Goal: Task Accomplishment & Management: Manage account settings

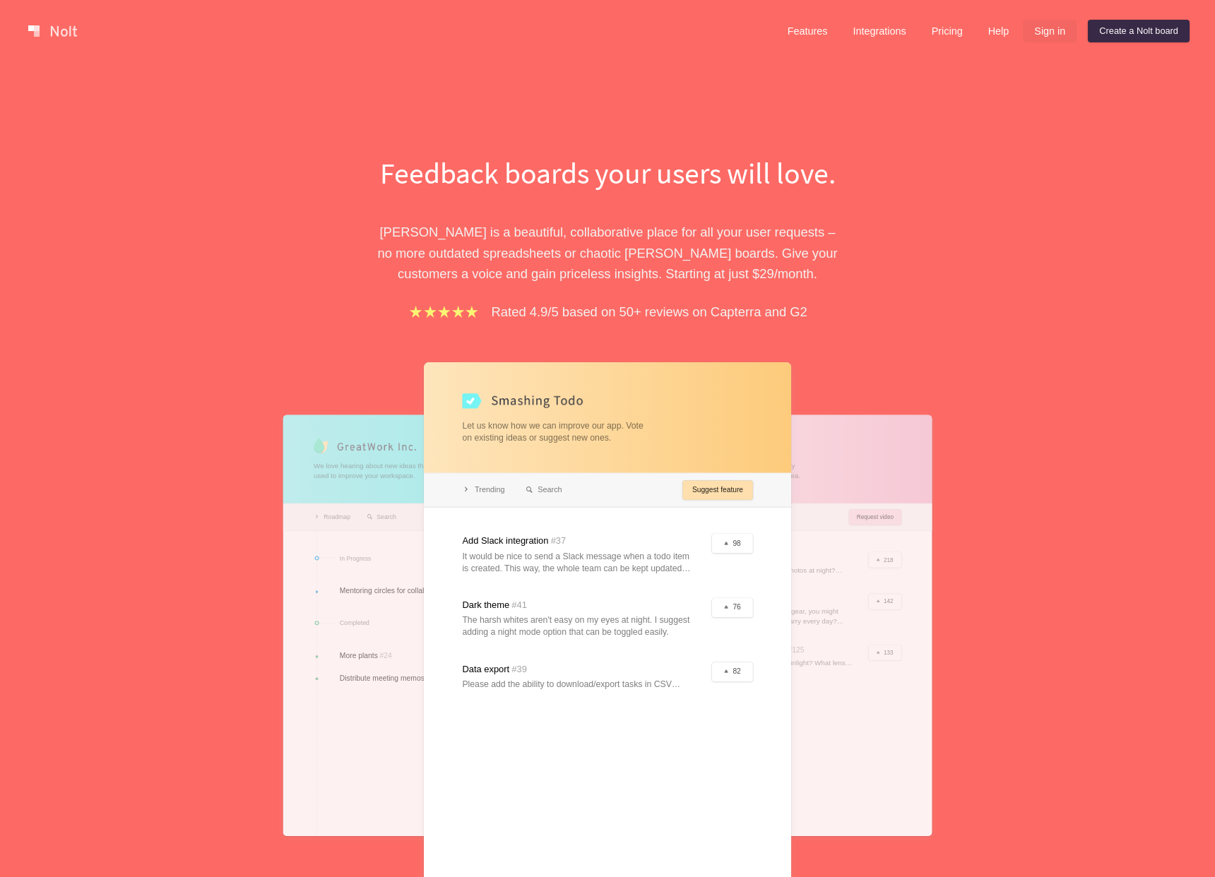
click at [1039, 37] on link "Sign in" at bounding box center [1049, 31] width 54 height 23
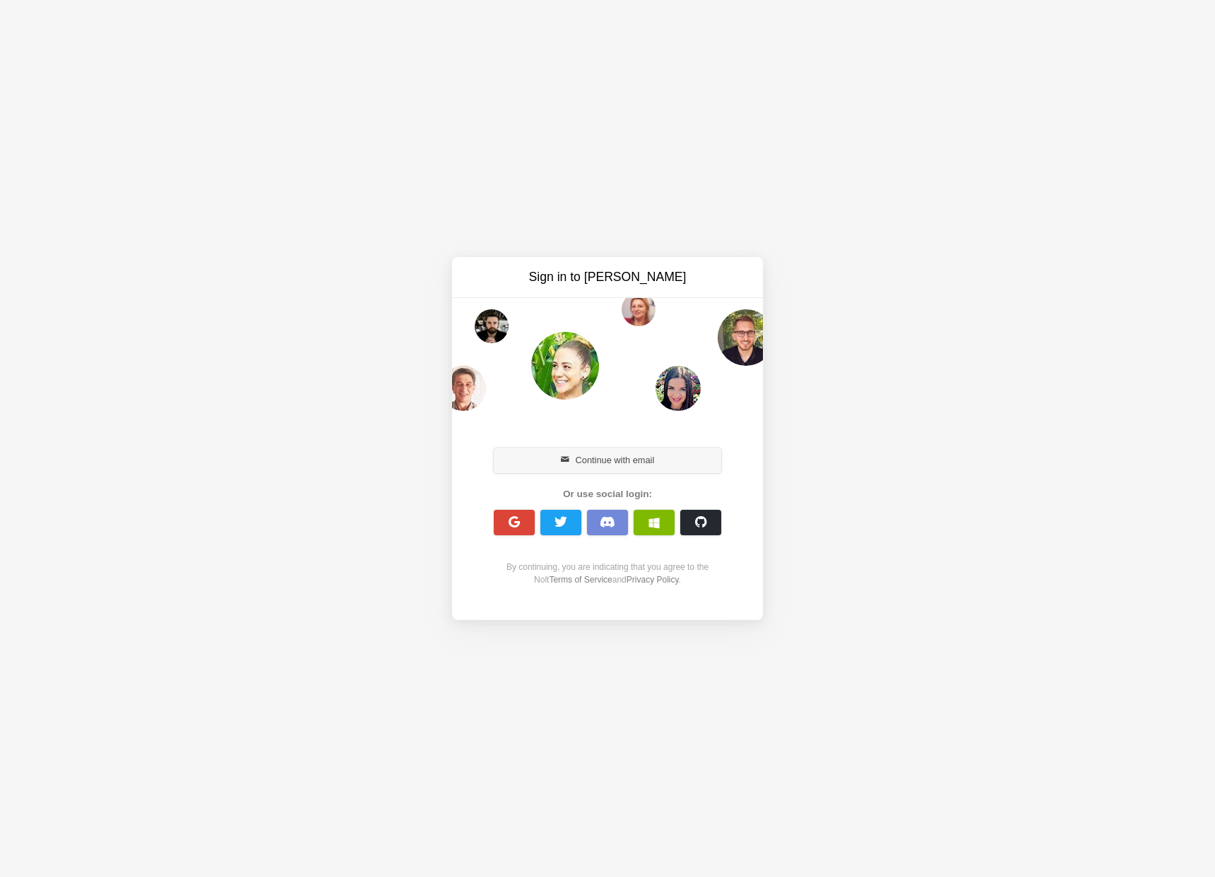
click at [579, 466] on button "Continue with email" at bounding box center [607, 460] width 227 height 25
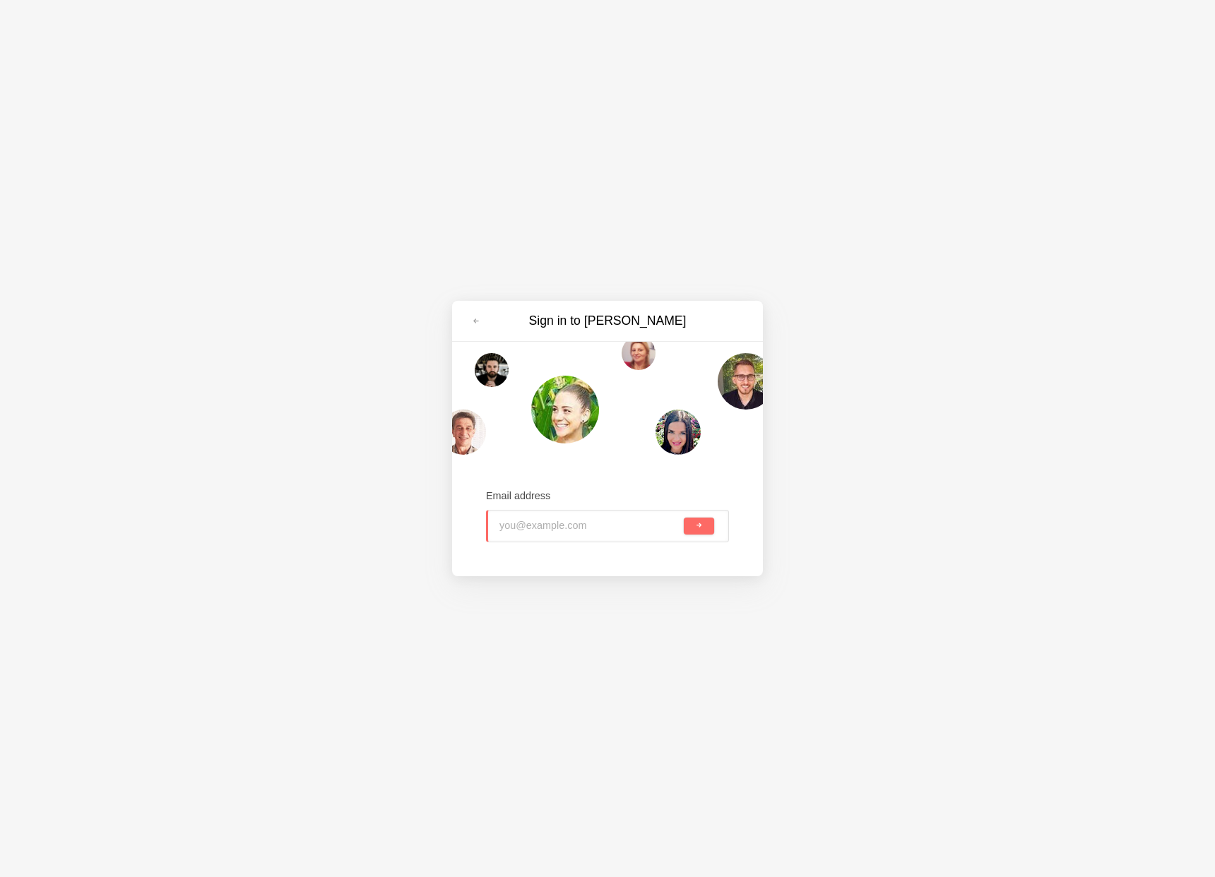
click at [549, 529] on input "email" at bounding box center [589, 526] width 181 height 31
click at [476, 318] on span at bounding box center [476, 321] width 8 height 8
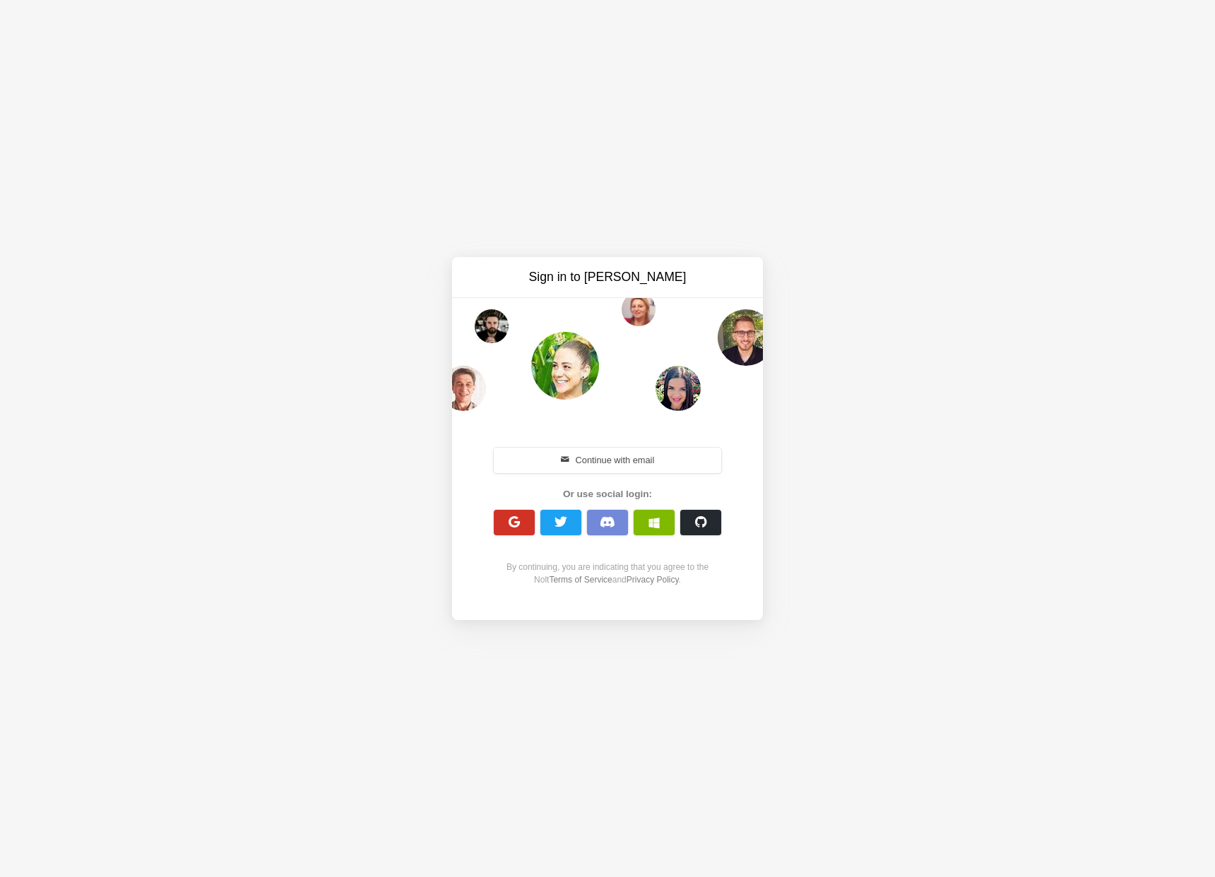
click at [515, 521] on span "button" at bounding box center [514, 521] width 13 height 13
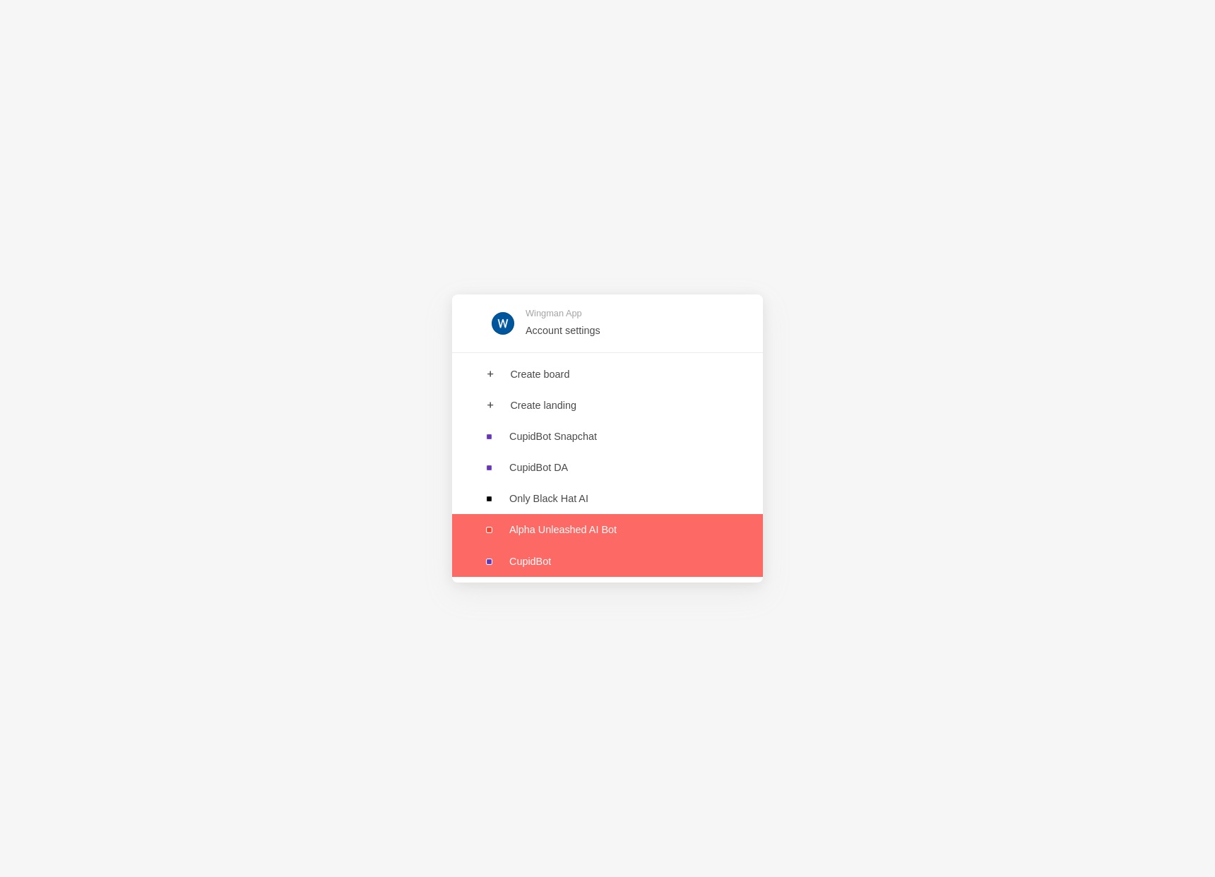
click at [587, 530] on link at bounding box center [607, 529] width 311 height 31
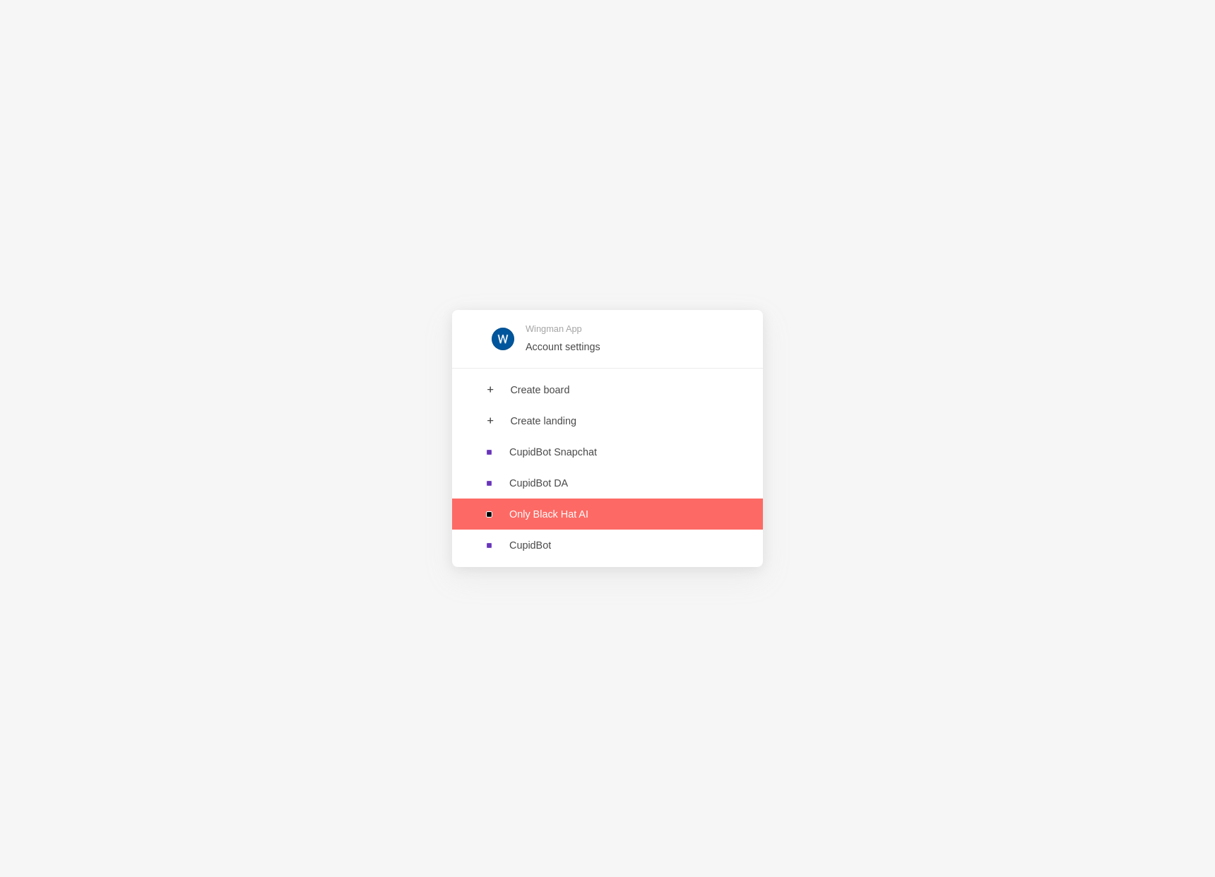
click at [583, 518] on link at bounding box center [607, 514] width 311 height 31
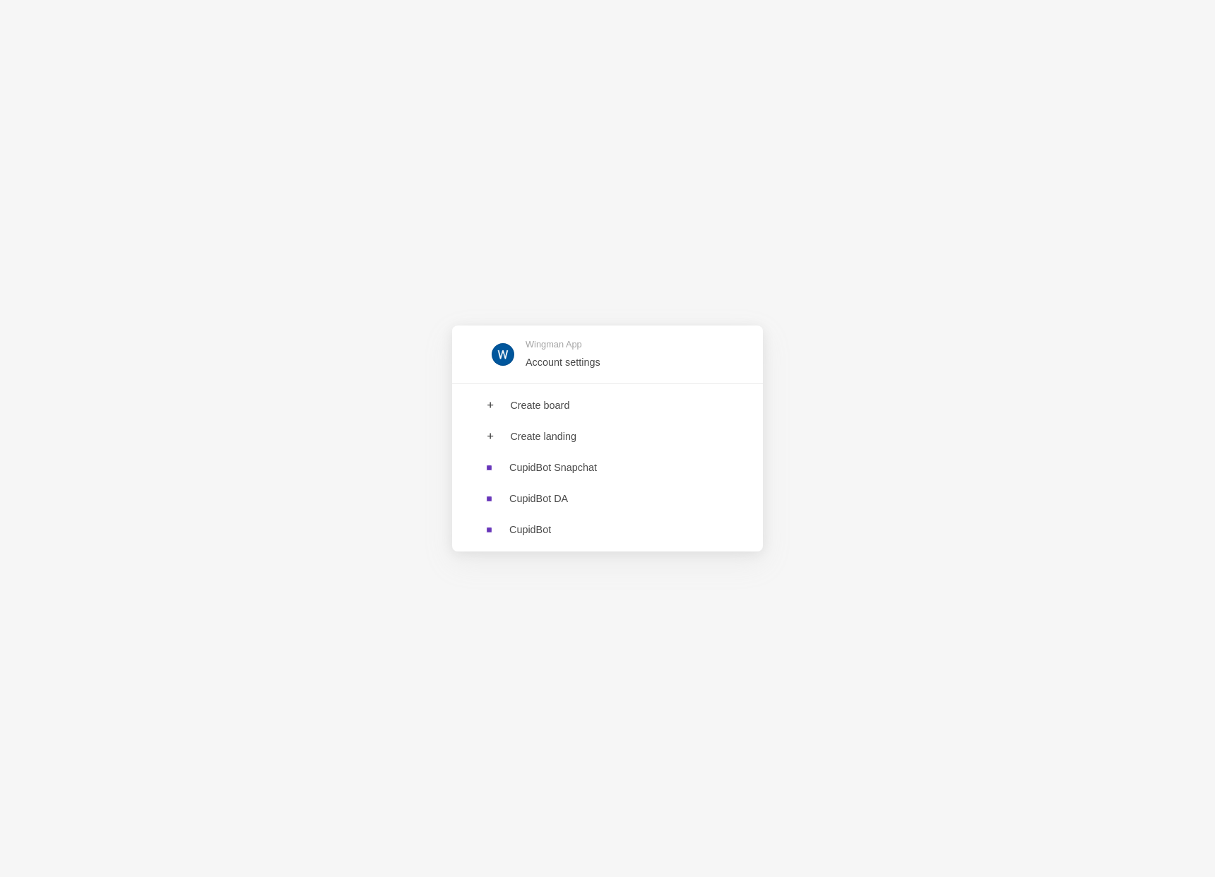
click at [979, 241] on div "Wingman App Account settings Create board Create landing CupidBot Snapchat Cupi…" at bounding box center [607, 438] width 1215 height 877
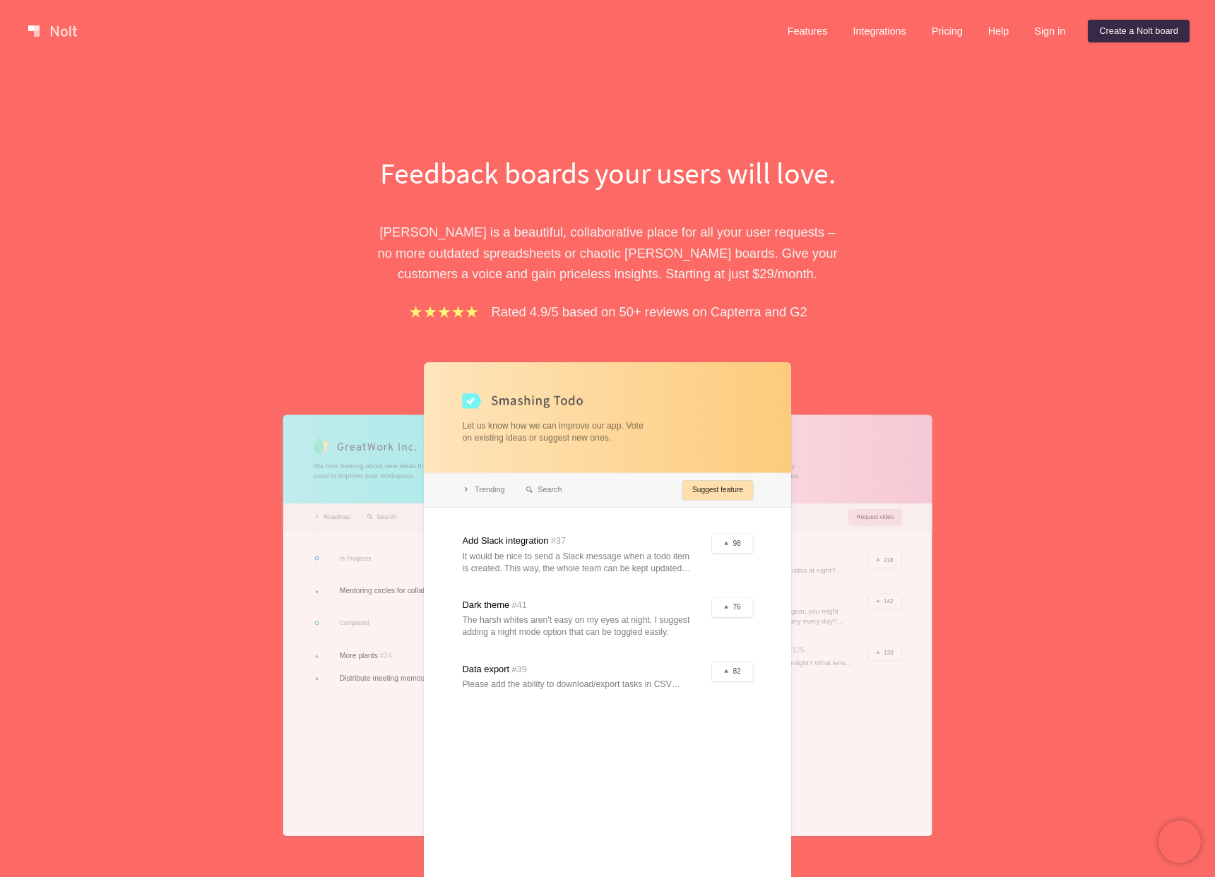
click at [1015, 37] on div "Features Integrations Pricing Help Sign in Create a [PERSON_NAME] board" at bounding box center [982, 31] width 419 height 28
click at [1039, 37] on link "Sign in" at bounding box center [1049, 31] width 54 height 23
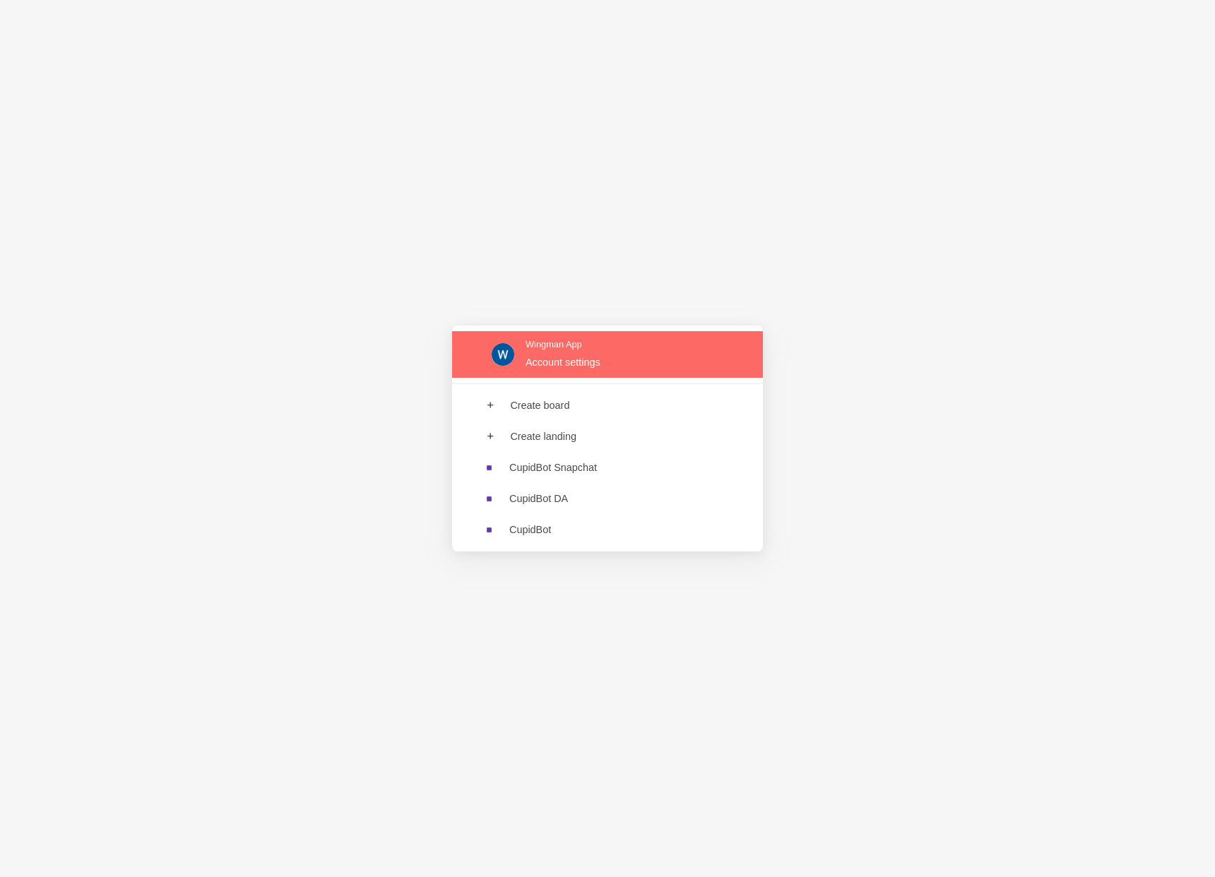
click at [563, 364] on link at bounding box center [607, 354] width 311 height 46
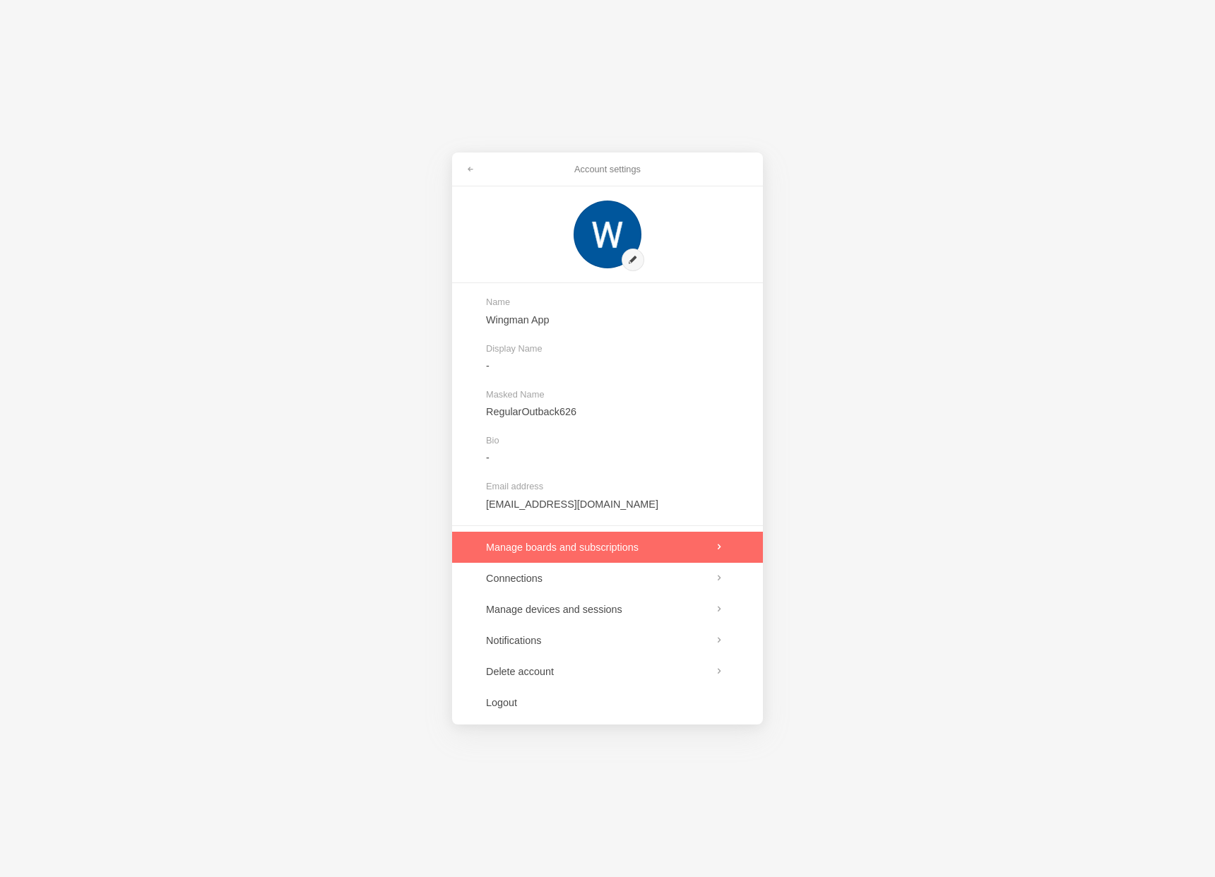
click at [576, 545] on link at bounding box center [607, 547] width 311 height 31
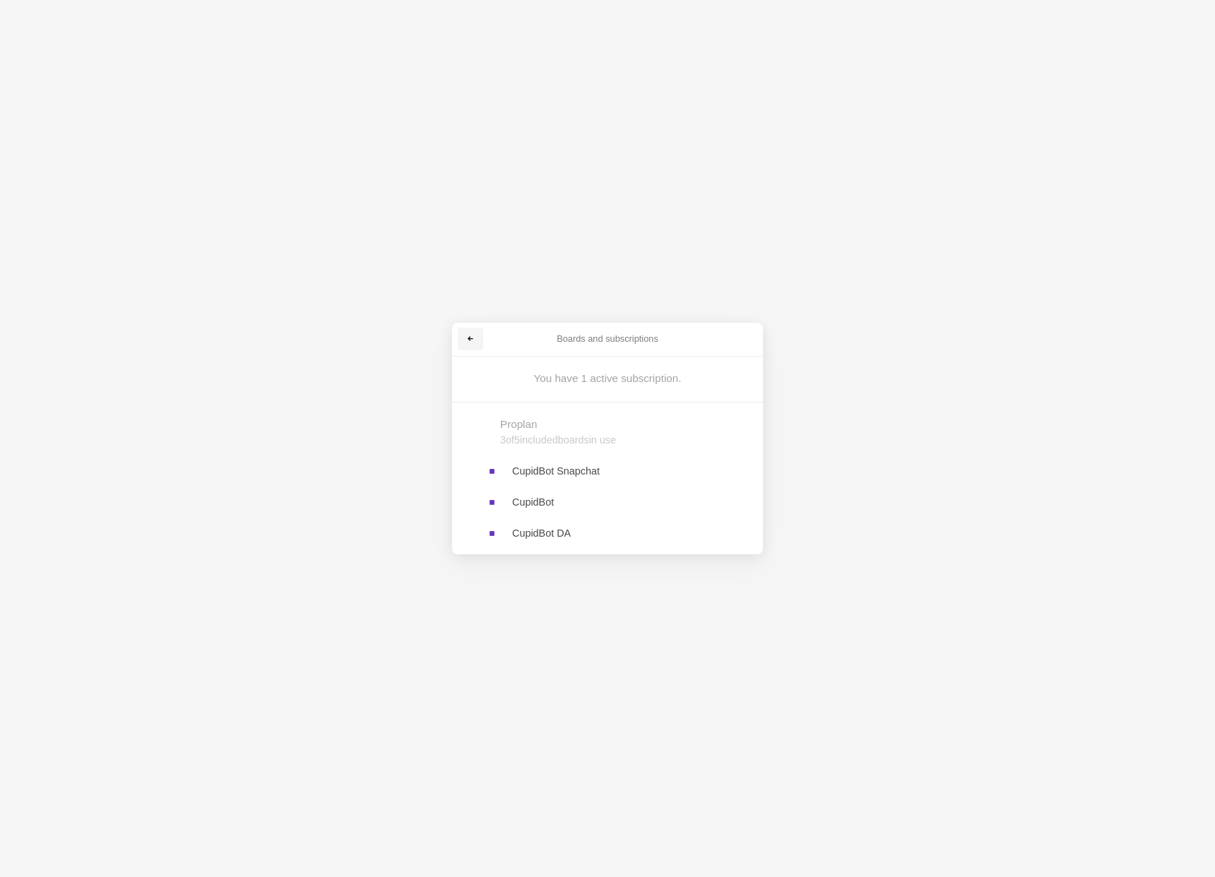
click at [470, 335] on span at bounding box center [470, 339] width 8 height 8
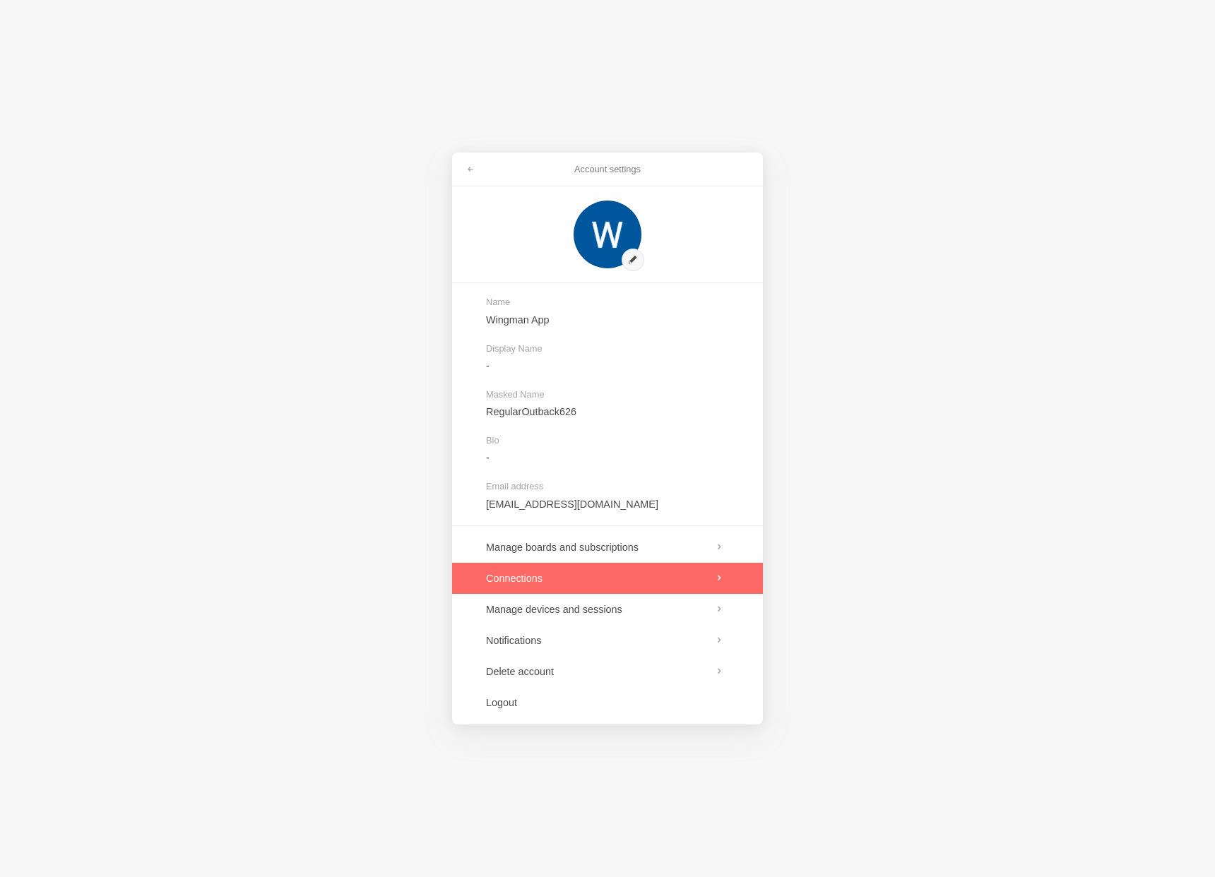
click at [527, 580] on link at bounding box center [607, 578] width 311 height 31
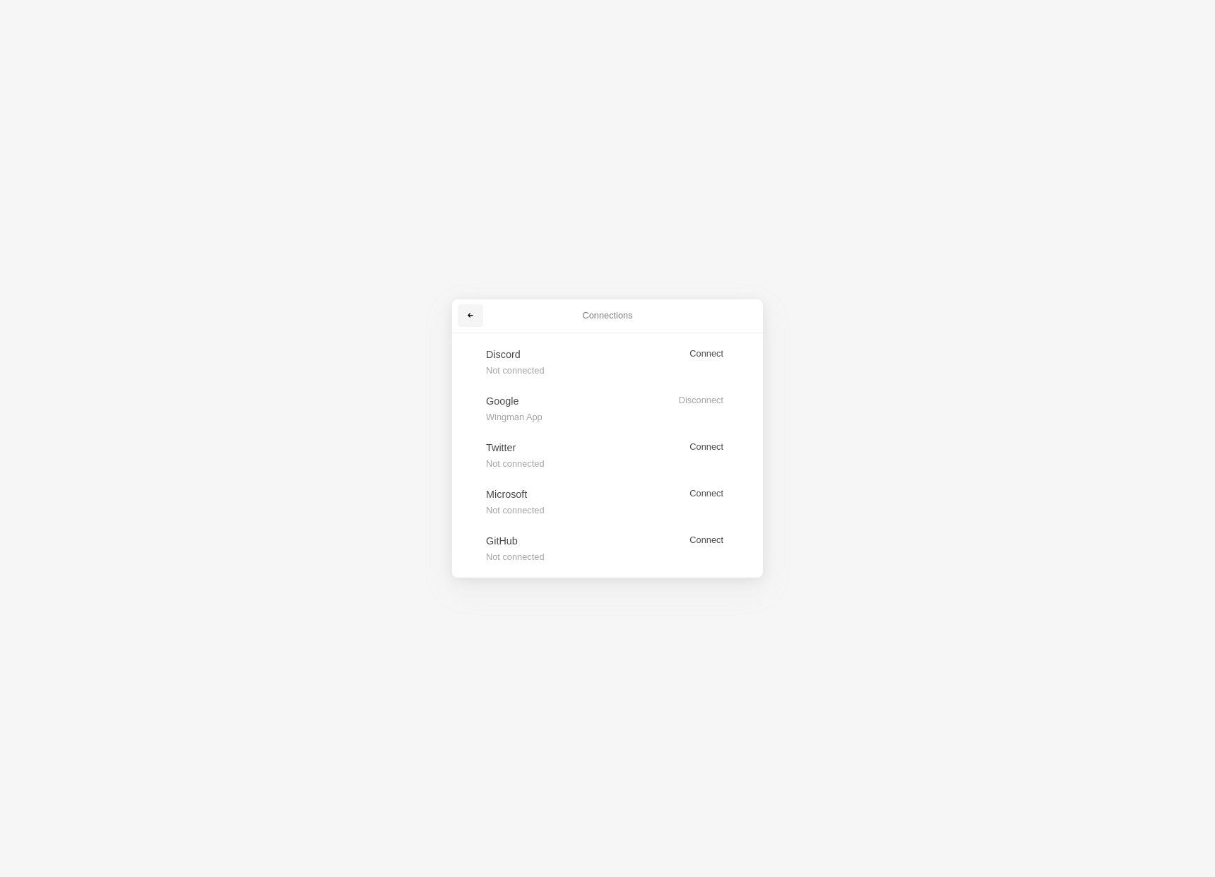
click at [480, 314] on link at bounding box center [470, 315] width 25 height 23
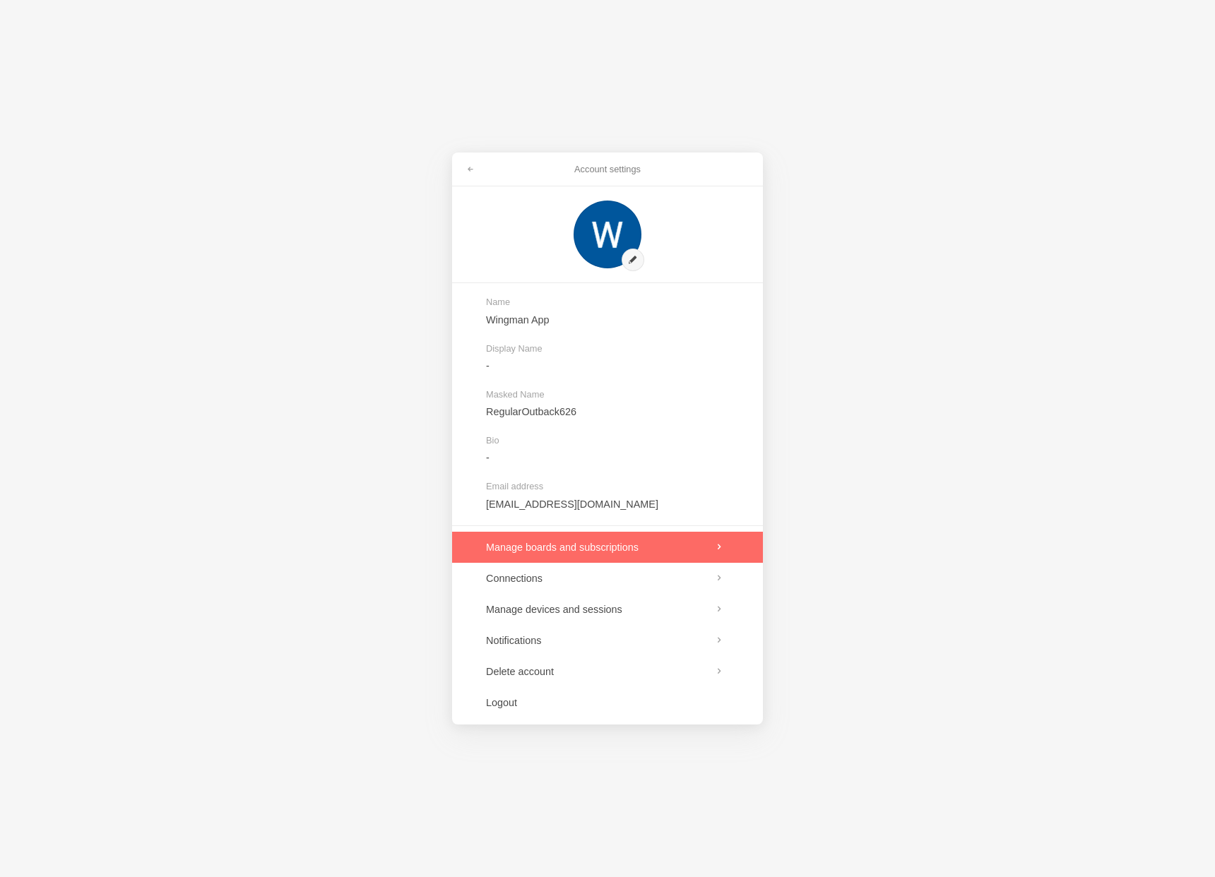
click at [532, 545] on link at bounding box center [607, 547] width 311 height 31
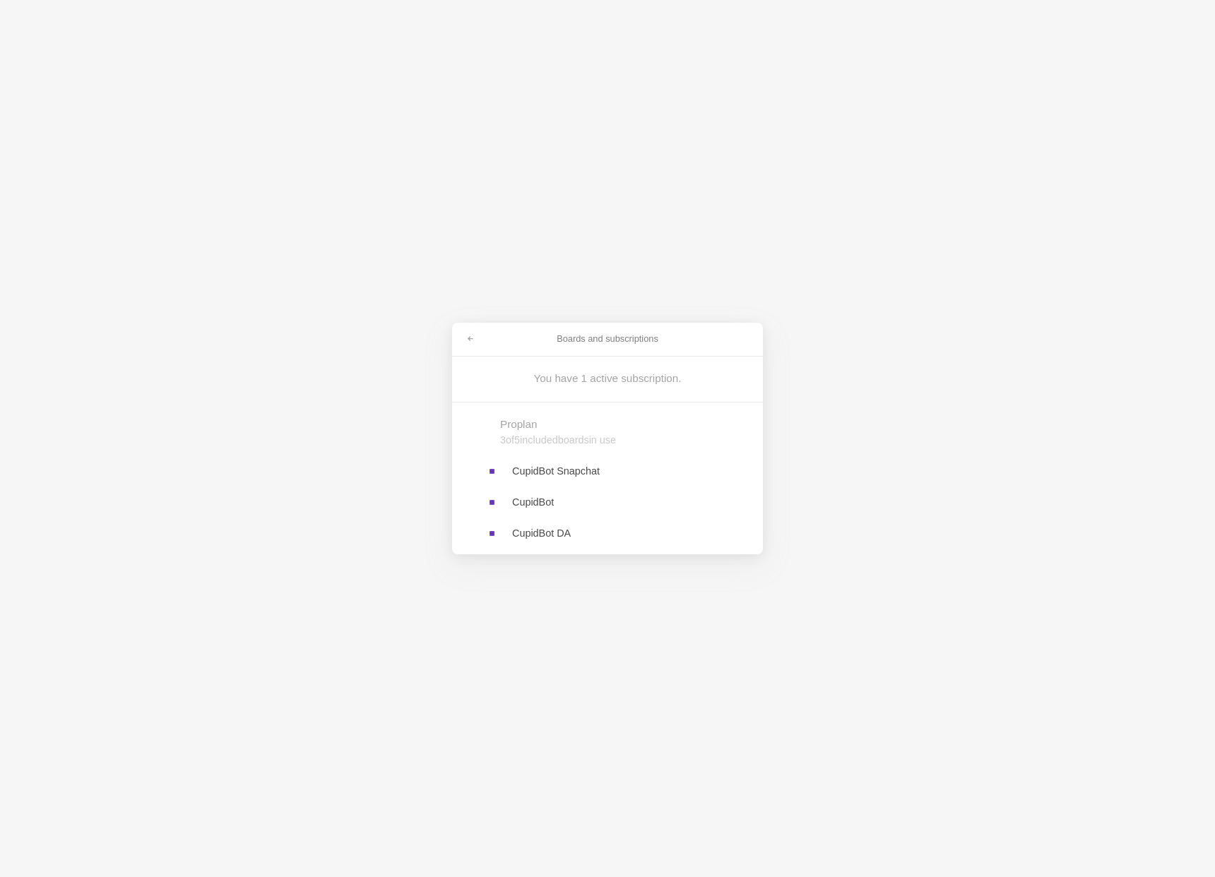
click at [577, 374] on div "You have 1 active subscription." at bounding box center [607, 378] width 215 height 15
click at [580, 381] on div "You have 1 active subscription." at bounding box center [607, 378] width 215 height 15
click at [566, 462] on link at bounding box center [607, 470] width 311 height 31
